Goal: Task Accomplishment & Management: Complete application form

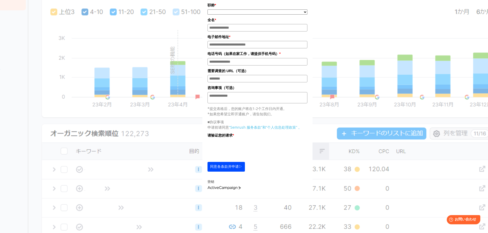
scroll to position [128, 0]
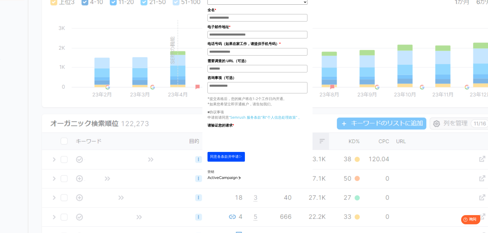
click at [237, 159] on font "同意各条款并申请▷" at bounding box center [226, 157] width 32 height 4
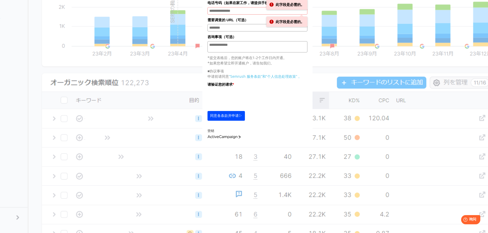
scroll to position [205, 0]
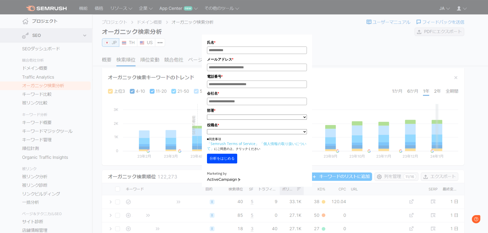
click at [239, 52] on input "氏名*" at bounding box center [257, 50] width 100 height 7
click at [182, 79] on div "氏名 * メールアドレス * 電話番号 * 会社名 * *" at bounding box center [257, 96] width 256 height 180
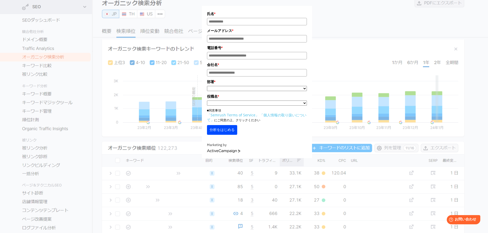
scroll to position [26, 0]
